Goal: Find specific page/section: Find specific page/section

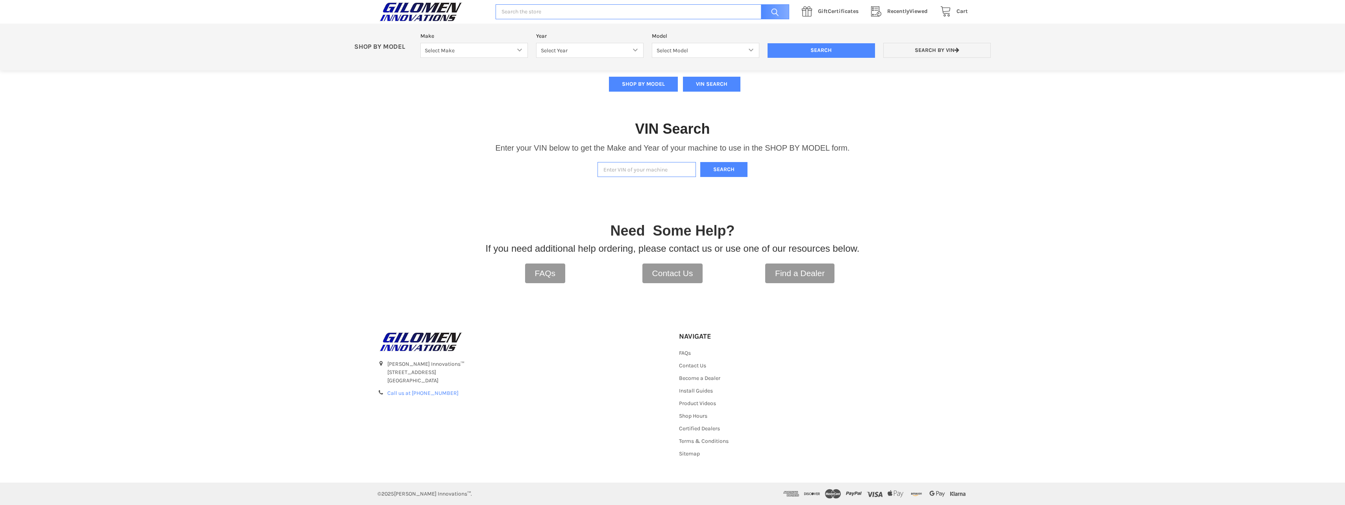
click at [638, 171] on input "Enter VIN of your machine" at bounding box center [647, 169] width 98 height 15
type input "4"
click at [722, 171] on button "Search" at bounding box center [723, 169] width 47 height 15
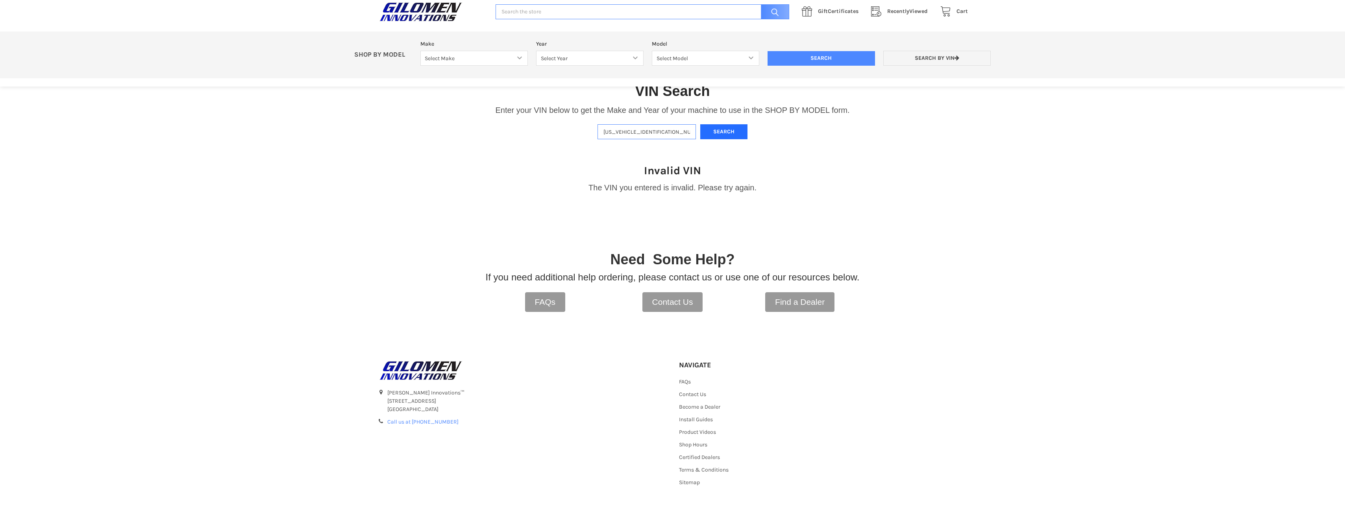
scroll to position [174, 0]
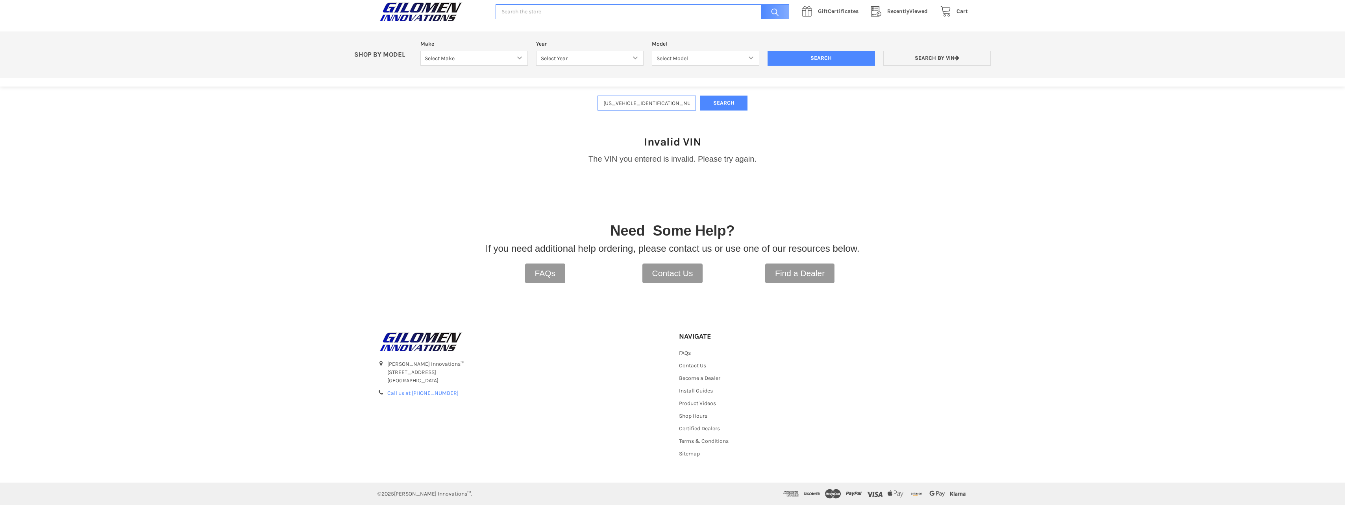
click at [620, 104] on input "[US_VEHICLE_IDENTIFICATION_NUMBER]" at bounding box center [647, 103] width 98 height 15
type input "[US_VEHICLE_IDENTIFICATION_NUMBER]"
click at [721, 102] on button "Search" at bounding box center [723, 103] width 47 height 15
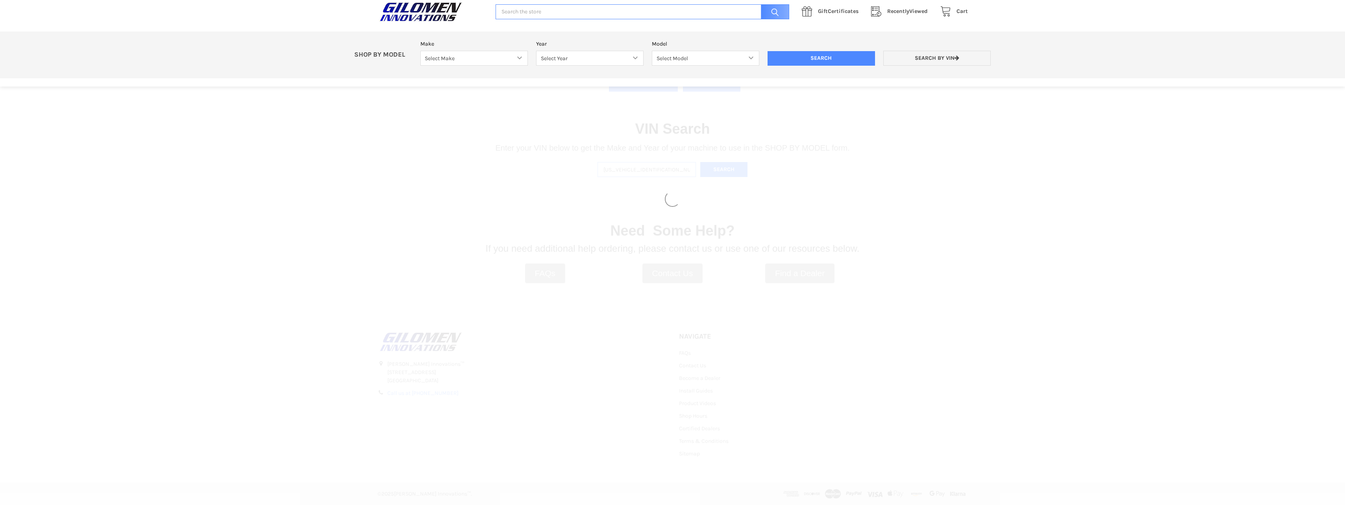
select select "330"
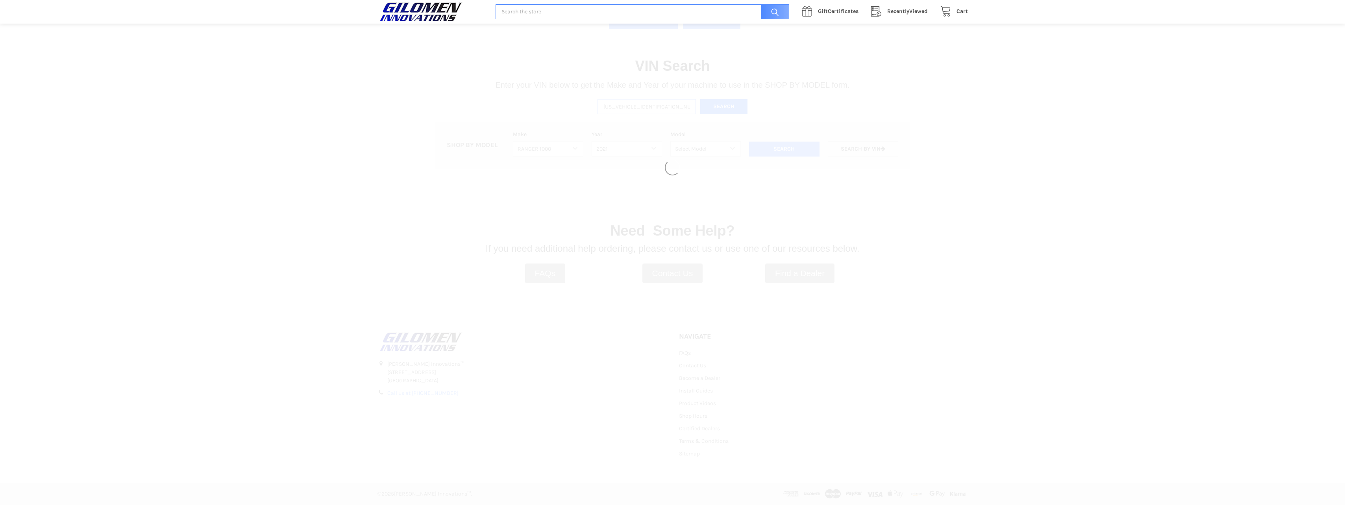
select select "408"
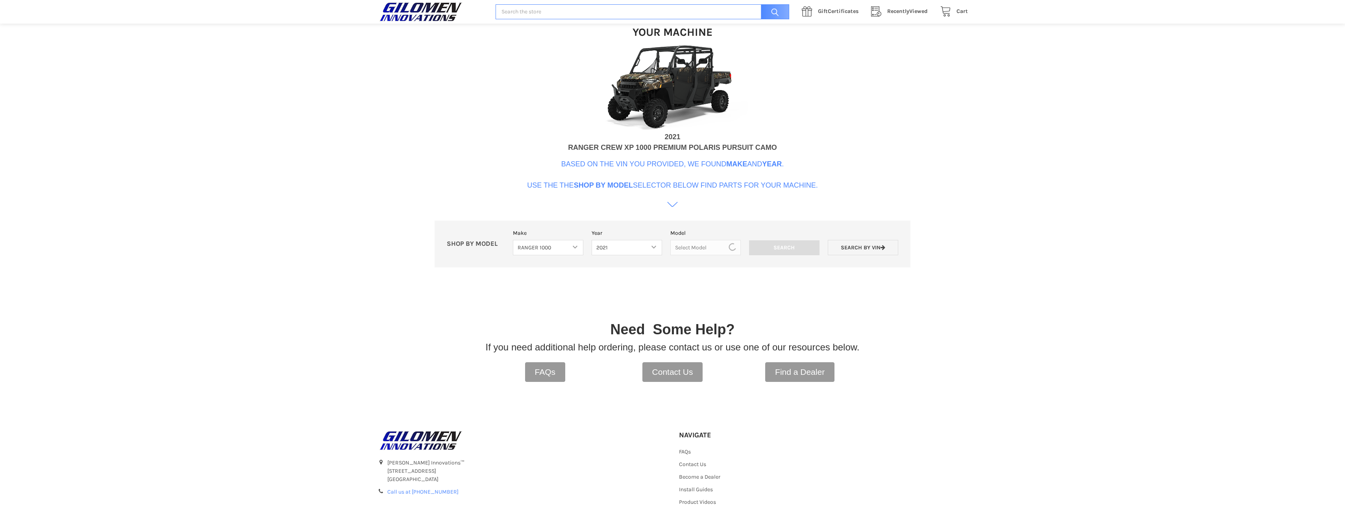
scroll to position [241, 0]
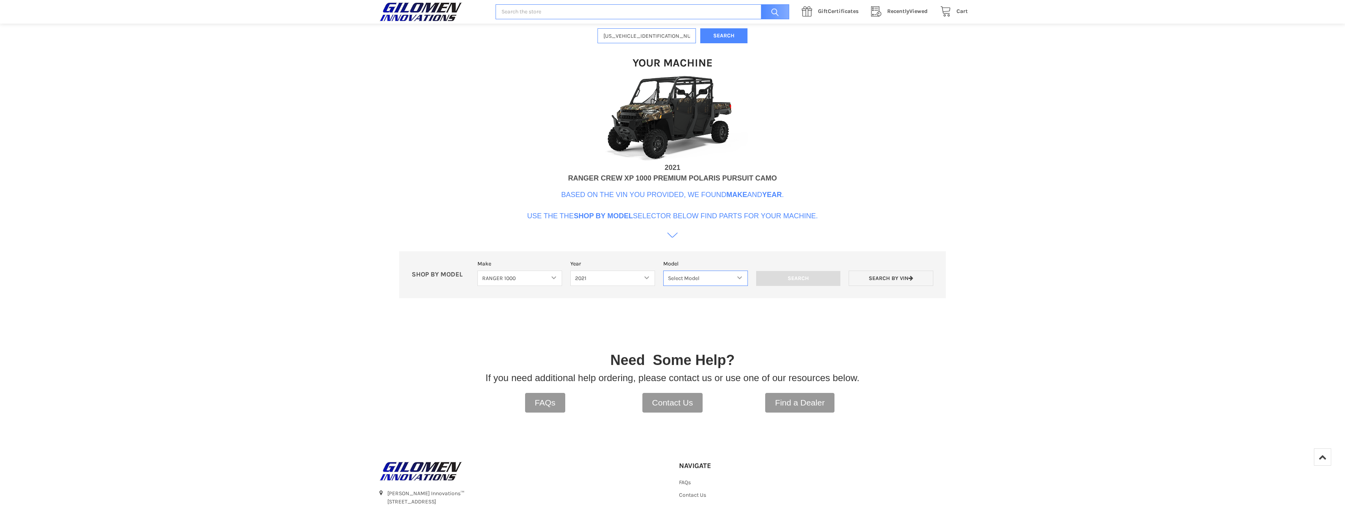
click at [740, 278] on select "Select Model Ranger 1000 Basic 61 HP SOHC Ranger 1000 Crew Basic 61 HP SOHC Ran…" at bounding box center [705, 278] width 85 height 15
select select "412"
click at [663, 271] on select "Select Model Ranger 1000 Basic 61 HP SOHC Ranger 1000 Crew Basic 61 HP SOHC Ran…" at bounding box center [705, 278] width 85 height 15
click at [796, 279] on input "Search" at bounding box center [798, 278] width 85 height 15
